Goal: Check status: Check status

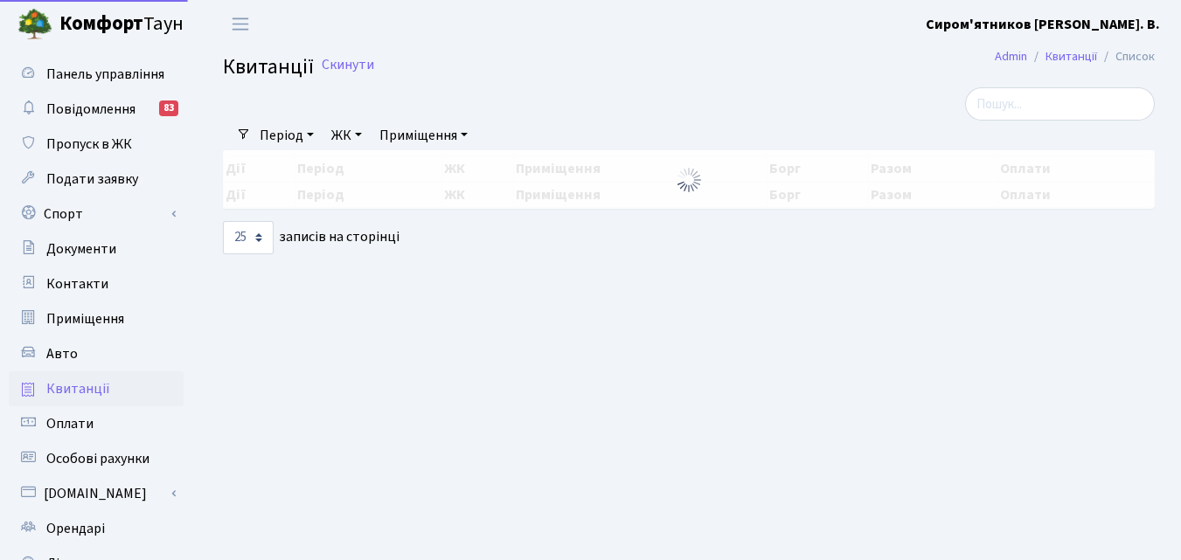
select select "25"
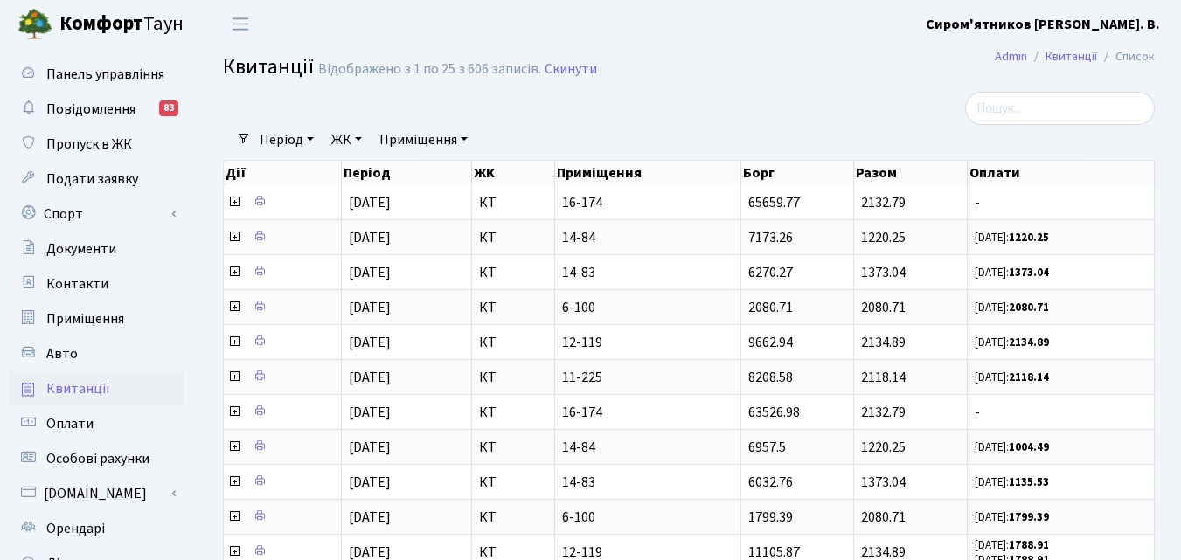
click at [985, 17] on header "[PERSON_NAME] Сиром'ятников [PERSON_NAME] В. Мій обліковий запис Вийти" at bounding box center [590, 24] width 1181 height 48
click at [997, 22] on header "[PERSON_NAME] Сиром'ятников [PERSON_NAME] В. Мій обліковий запис Вийти" at bounding box center [590, 24] width 1181 height 48
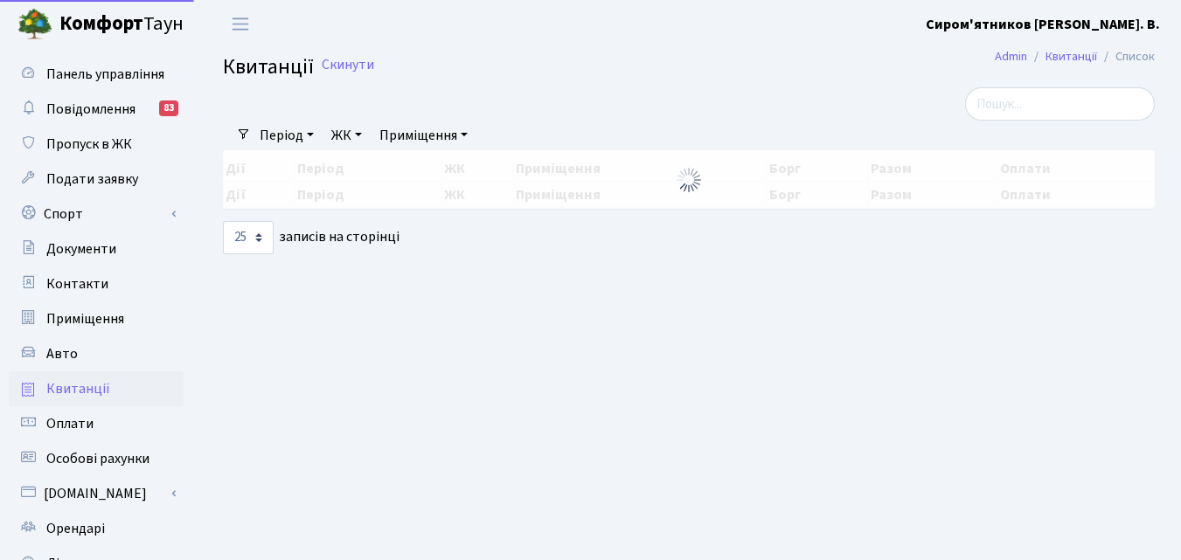
select select "25"
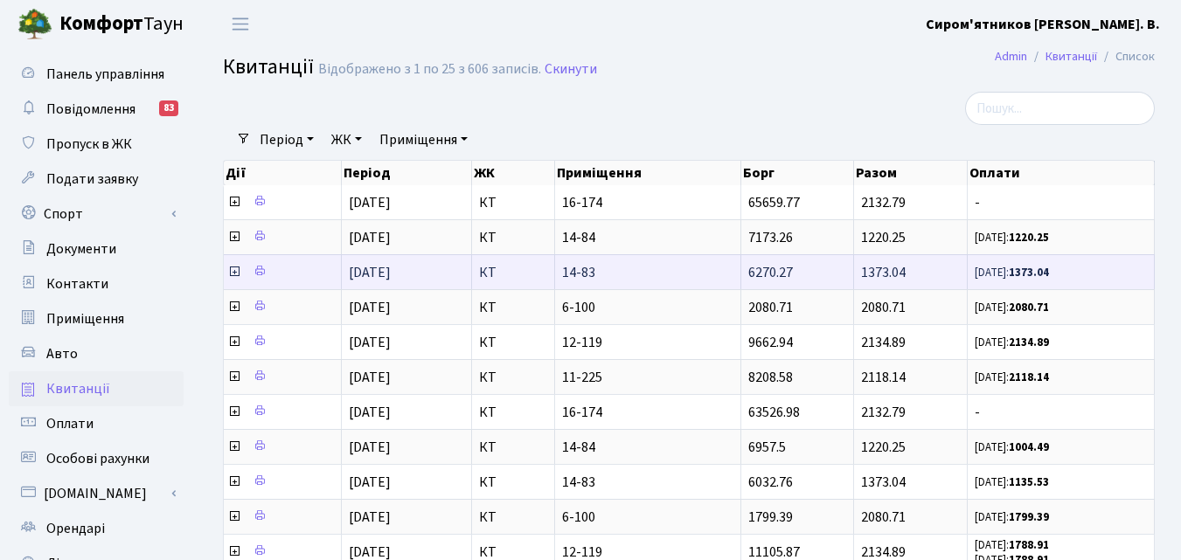
click at [237, 270] on icon at bounding box center [234, 272] width 14 height 14
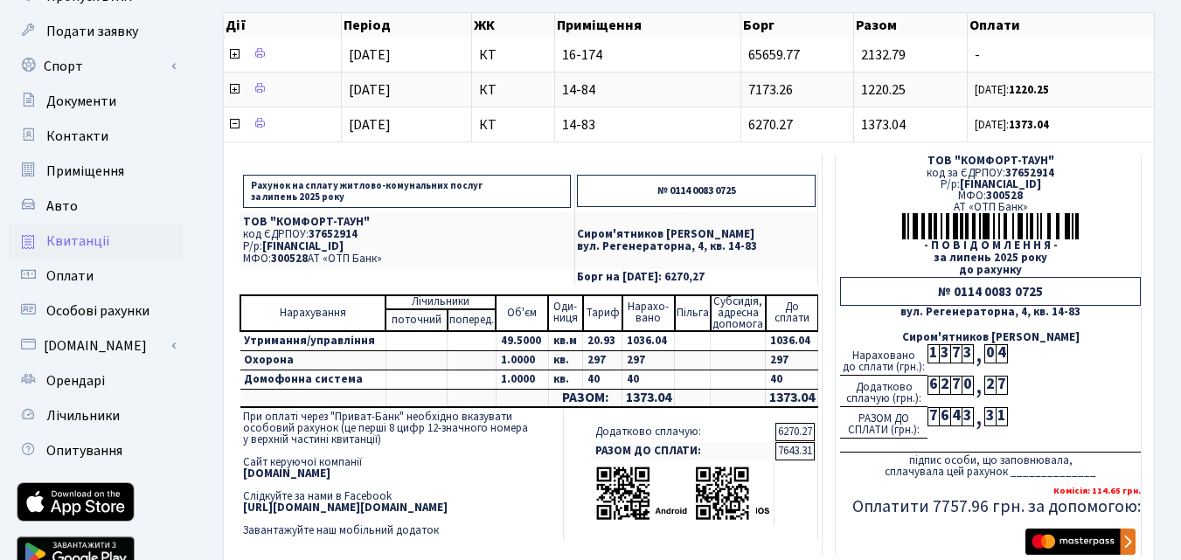
scroll to position [175, 0]
